Goal: Task Accomplishment & Management: Complete application form

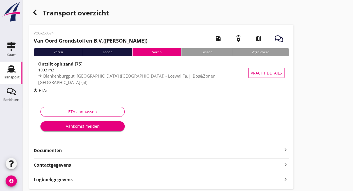
click at [95, 124] on div "Aankomst melden" at bounding box center [82, 126] width 75 height 6
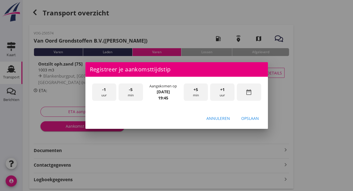
click at [106, 91] on span "-1" at bounding box center [104, 90] width 4 height 6
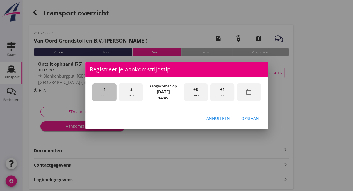
click at [106, 91] on span "-1" at bounding box center [104, 90] width 4 height 6
click at [134, 93] on div "-5 min" at bounding box center [130, 93] width 24 height 18
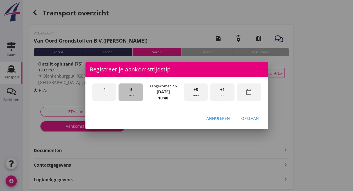
click at [134, 93] on div "-5 min" at bounding box center [130, 93] width 24 height 18
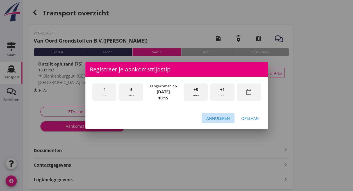
click at [212, 120] on div "Annuleren" at bounding box center [218, 119] width 24 height 6
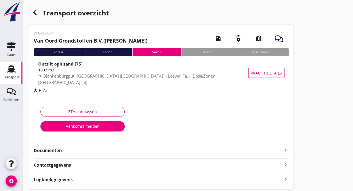
click at [337, 77] on div "Transport overzicht VOG-250574 Van Oord Grondstoffen B.V. ([PERSON_NAME] van To…" at bounding box center [187, 98] width 330 height 196
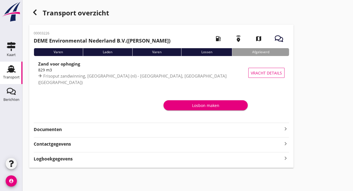
click at [18, 75] on div "Transport" at bounding box center [11, 78] width 17 height 8
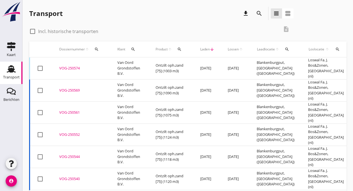
click at [126, 67] on td "Van Oord Grondstoffen B.V." at bounding box center [130, 69] width 38 height 22
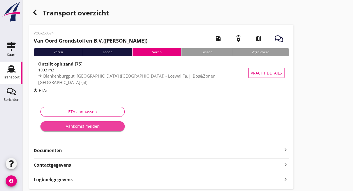
click at [93, 128] on div "Aankomst melden" at bounding box center [82, 126] width 75 height 6
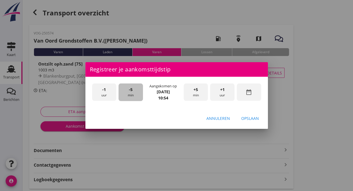
click at [140, 91] on div "-5 min" at bounding box center [130, 93] width 24 height 18
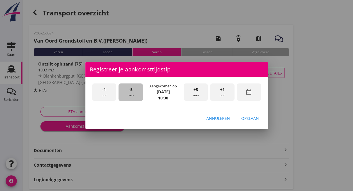
click at [140, 91] on div "-5 min" at bounding box center [130, 93] width 24 height 18
click at [249, 121] on div "Opslaan" at bounding box center [250, 119] width 18 height 6
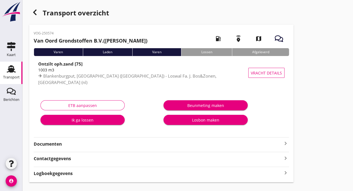
click at [83, 121] on div "Ik ga lossen" at bounding box center [82, 120] width 75 height 6
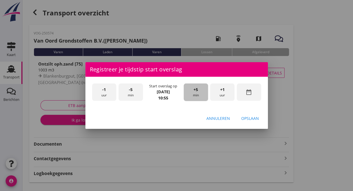
click at [194, 93] on div "+5 min" at bounding box center [196, 93] width 24 height 18
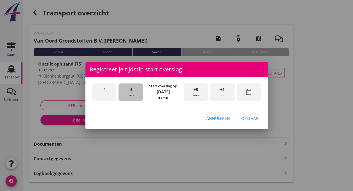
click at [128, 95] on div "-5 min" at bounding box center [130, 93] width 24 height 18
click at [104, 93] on div "-1 uur" at bounding box center [104, 93] width 24 height 18
click at [192, 92] on div "+5 min" at bounding box center [196, 93] width 24 height 18
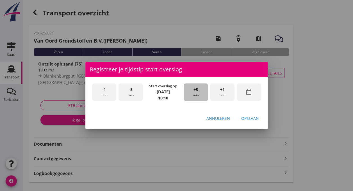
click at [192, 92] on div "+5 min" at bounding box center [196, 93] width 24 height 18
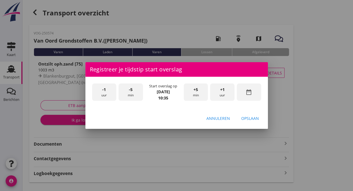
click at [192, 92] on div "+5 min" at bounding box center [196, 93] width 24 height 18
click at [193, 92] on div "+5 min" at bounding box center [196, 93] width 24 height 18
click at [251, 121] on div "Opslaan" at bounding box center [250, 119] width 18 height 6
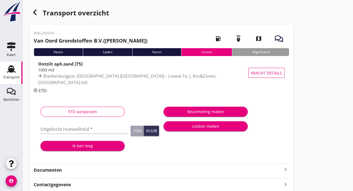
click at [5, 69] on div "Transport" at bounding box center [10, 69] width 13 height 9
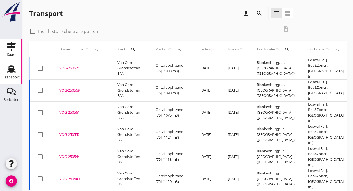
click at [7, 50] on icon "Kaart" at bounding box center [11, 46] width 9 height 9
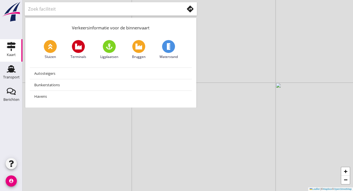
click at [187, 10] on icon at bounding box center [190, 9] width 7 height 7
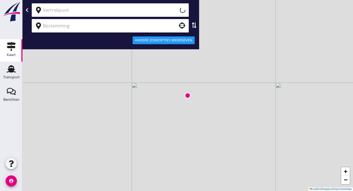
type input "Huidige locatie (apparaat)"
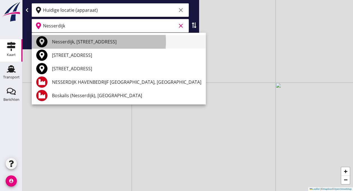
click at [93, 41] on div "Nesserdijk, 3063 NE Rotterdam, Netherlands" at bounding box center [126, 41] width 149 height 7
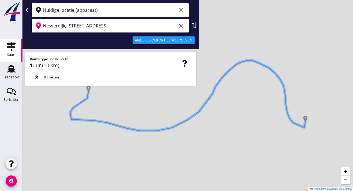
type input "Nesserdijk, 3063 NE Rotterdam, Netherlands"
click at [107, 11] on input "Huidige locatie (apparaat)" at bounding box center [109, 10] width 133 height 9
click at [177, 9] on icon "clear" at bounding box center [180, 10] width 7 height 7
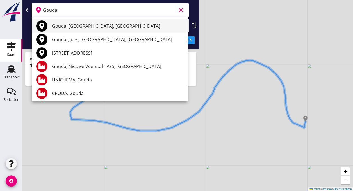
click at [90, 30] on div "Gouda, South Holland, Netherlands" at bounding box center [117, 25] width 131 height 13
type input "Gouda, South Holland, Netherlands"
